Goal: Information Seeking & Learning: Learn about a topic

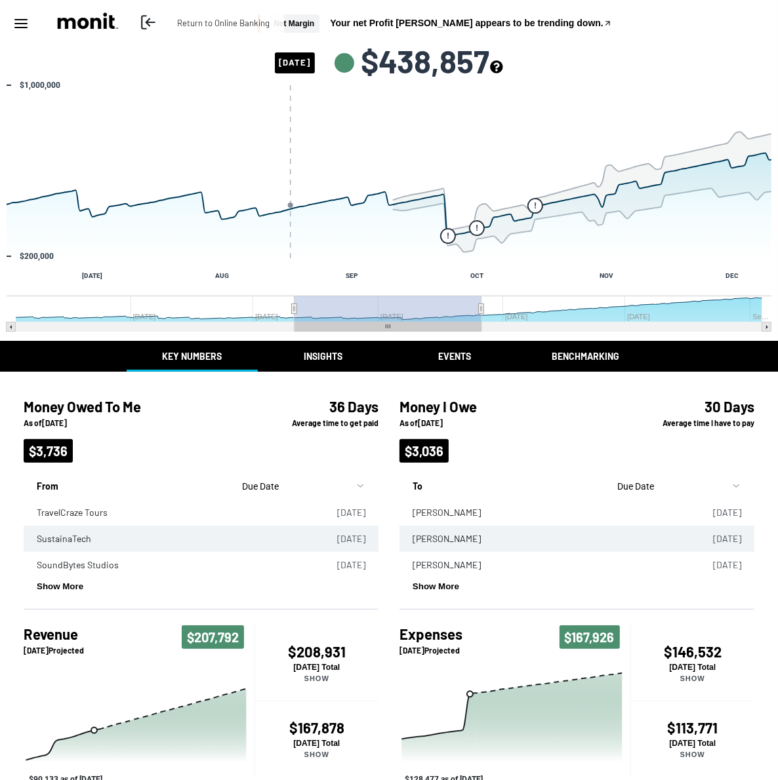
click at [146, 24] on icon at bounding box center [148, 22] width 17 height 17
click at [502, 65] on icon "see more about your cashflow projection" at bounding box center [496, 66] width 12 height 12
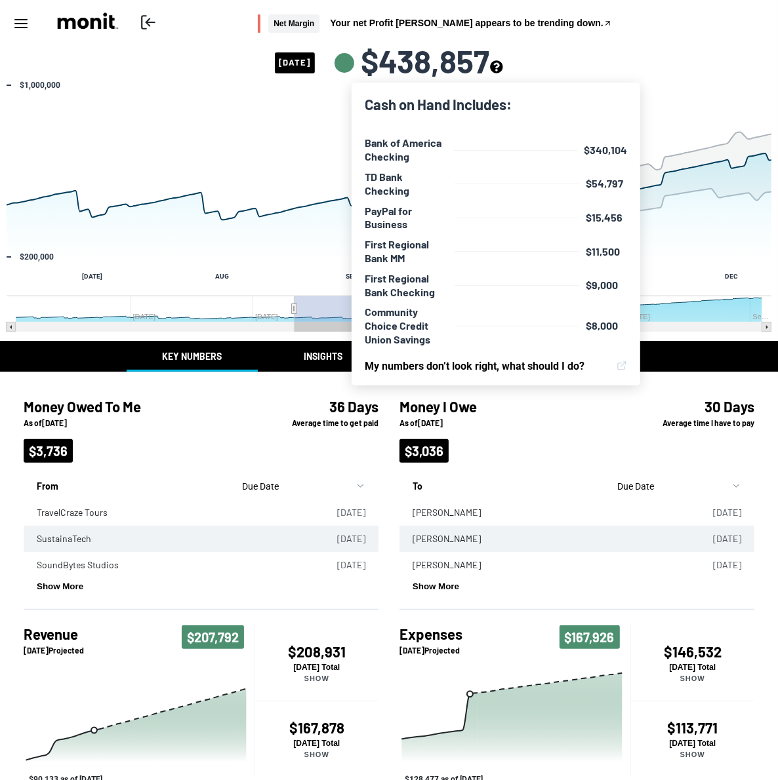
click at [359, 385] on div "Money Owed To Me As of 09/10/2025 $3,736 36 Days Average time to get paid From …" at bounding box center [201, 491] width 376 height 238
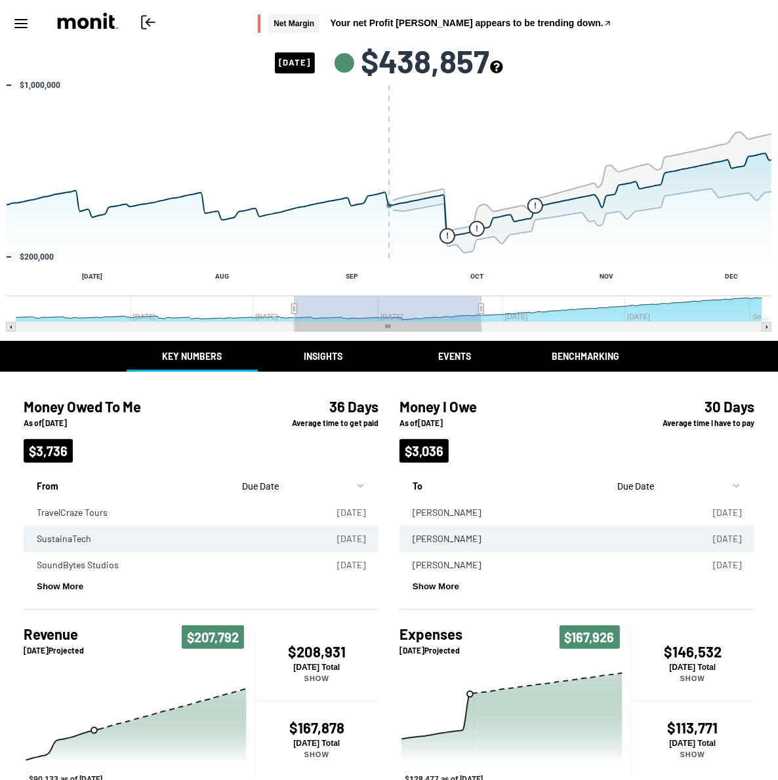
click at [330, 355] on button "Insights" at bounding box center [323, 356] width 131 height 31
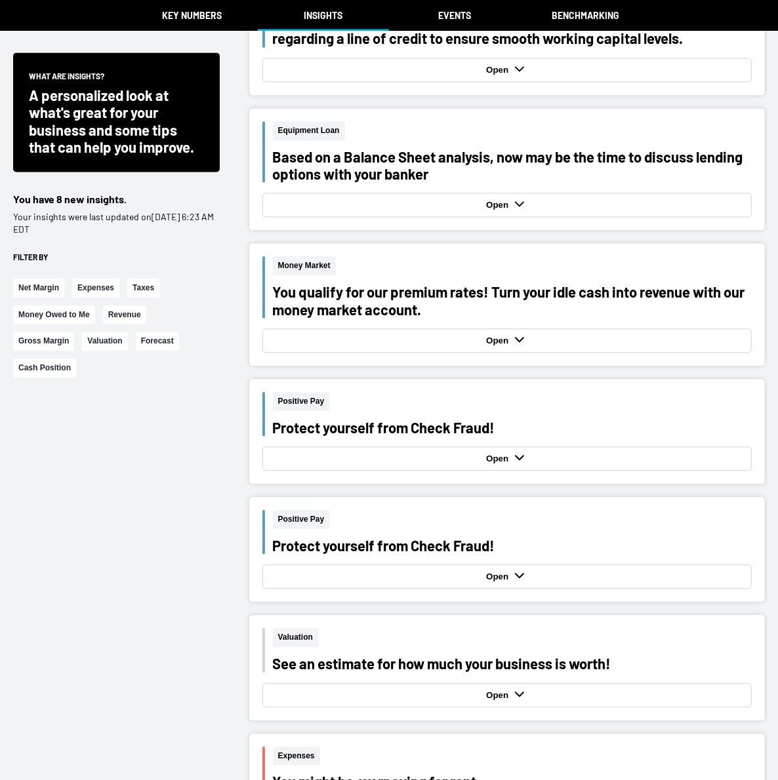
scroll to position [1787, 0]
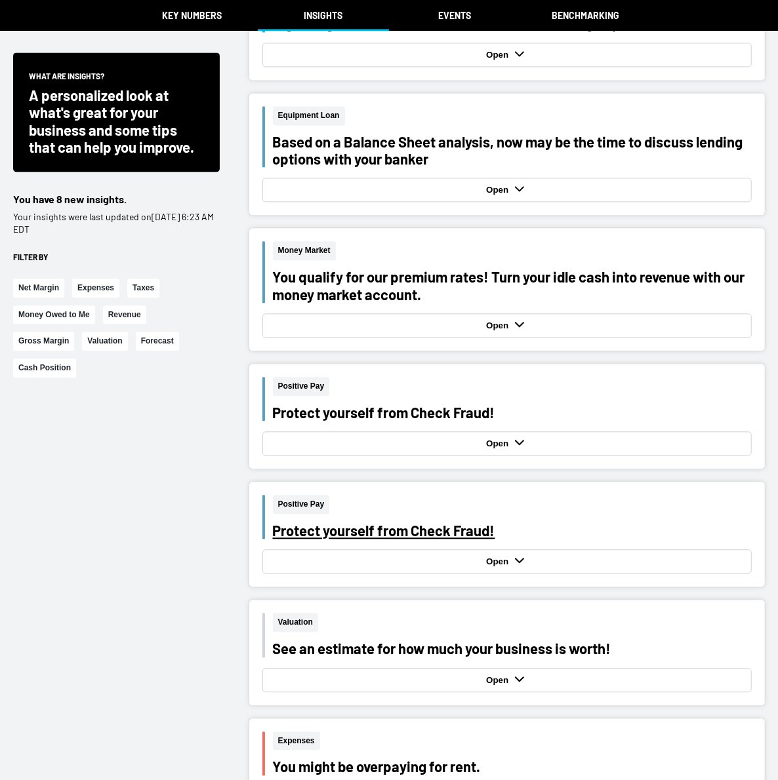
click at [462, 532] on div "Protect yourself from Check Fraud!" at bounding box center [512, 530] width 479 height 17
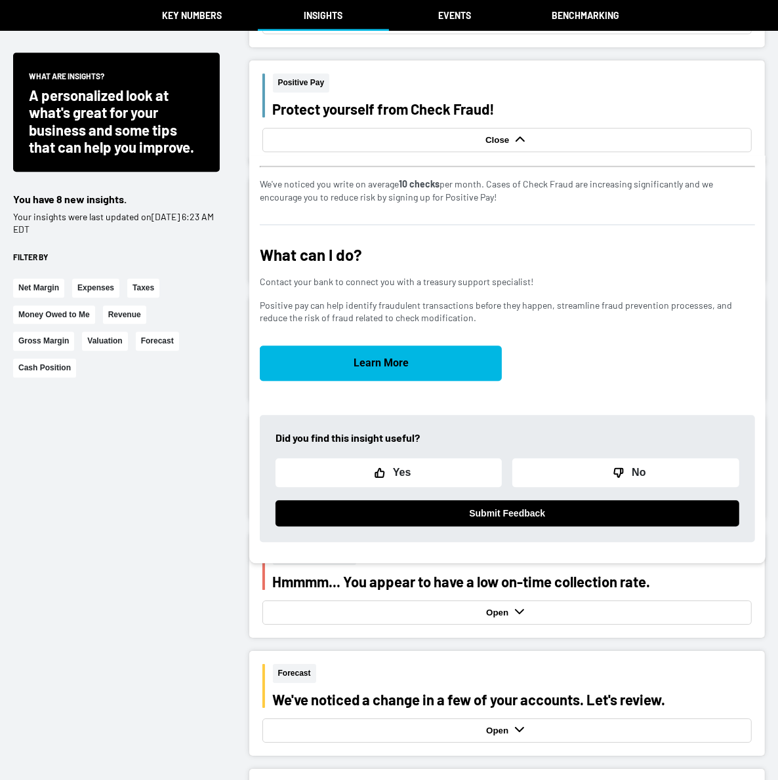
scroll to position [2214, 0]
